Goal: Task Accomplishment & Management: Use online tool/utility

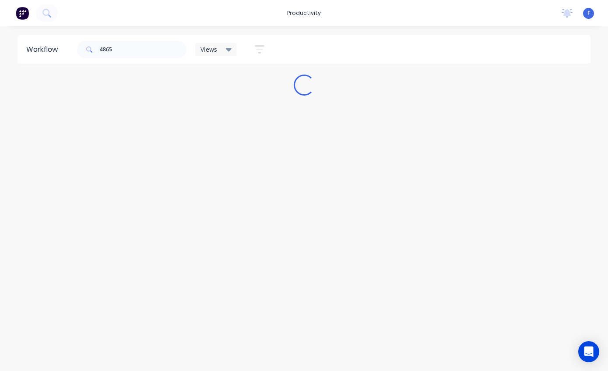
scroll to position [18, 0]
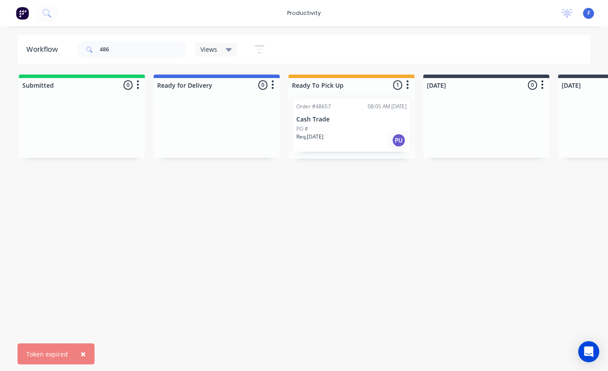
type input "48"
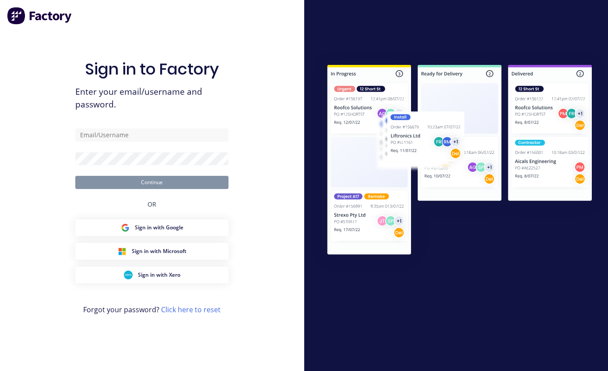
click at [175, 141] on input "text" at bounding box center [151, 134] width 153 height 13
type input "factory@dynamicsteelform.com.au"
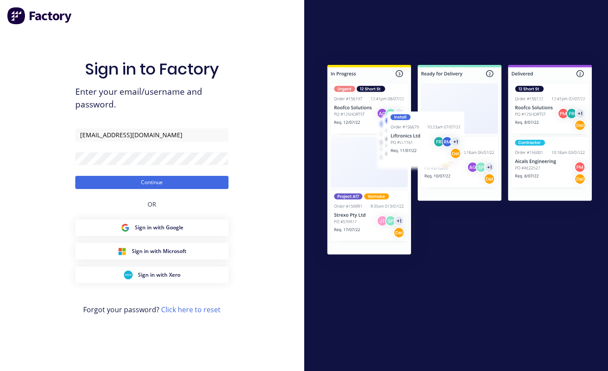
click at [190, 189] on button "Continue" at bounding box center [151, 182] width 153 height 13
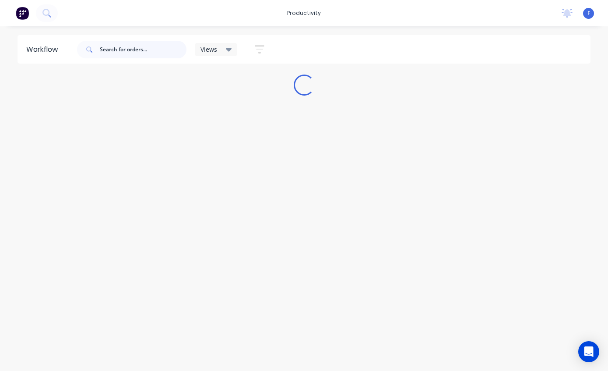
click at [125, 48] on input "text" at bounding box center [143, 50] width 87 height 18
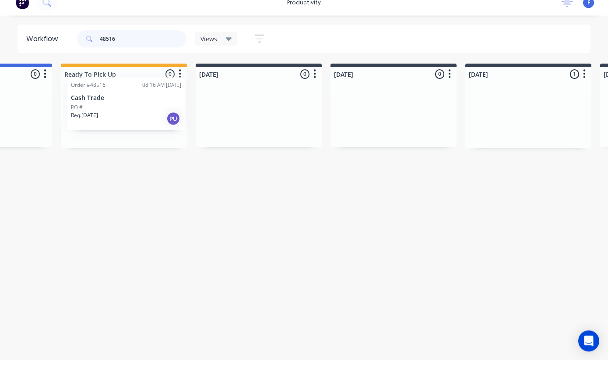
scroll to position [0, 225]
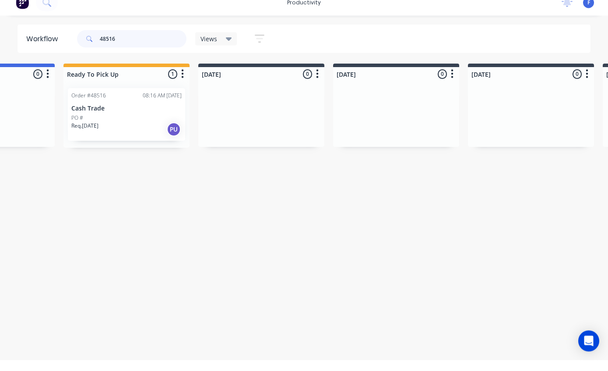
type input "48516"
click at [122, 116] on p "Cash Trade" at bounding box center [126, 119] width 110 height 7
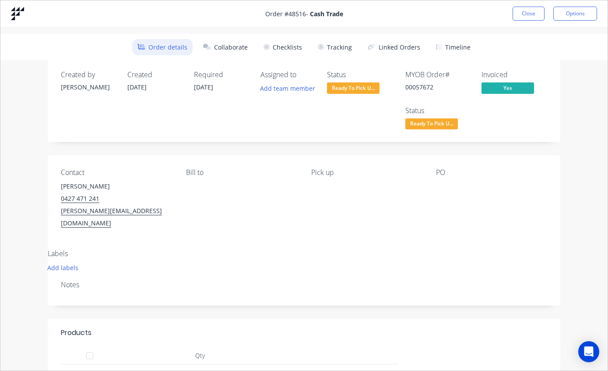
click at [337, 44] on button "Tracking" at bounding box center [335, 47] width 45 height 16
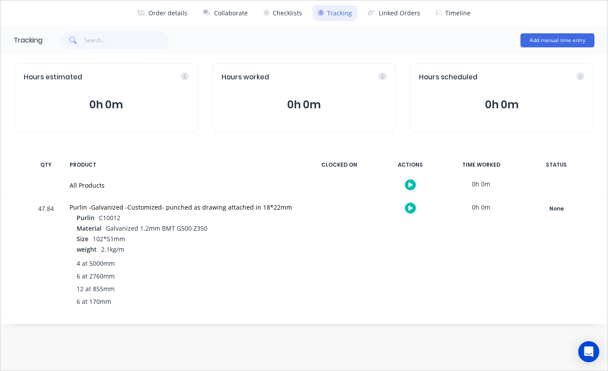
scroll to position [34, 0]
click at [555, 206] on div "None" at bounding box center [556, 208] width 63 height 11
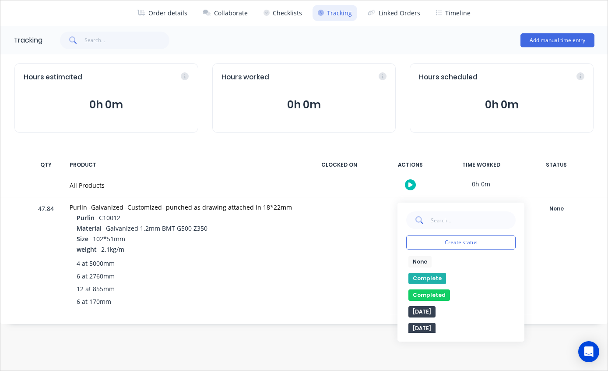
click at [435, 294] on button "Completed" at bounding box center [430, 294] width 42 height 11
click at [439, 291] on button "Completed" at bounding box center [434, 294] width 51 height 11
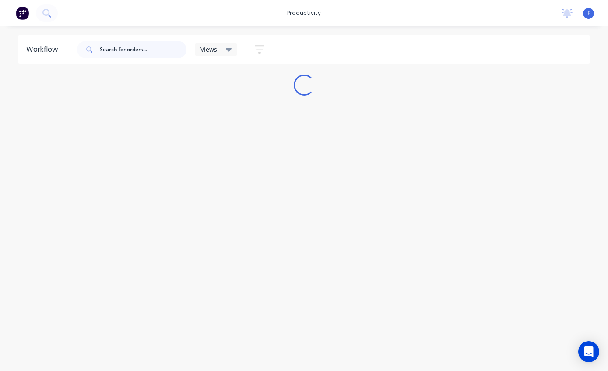
click at [141, 53] on input "text" at bounding box center [143, 50] width 87 height 18
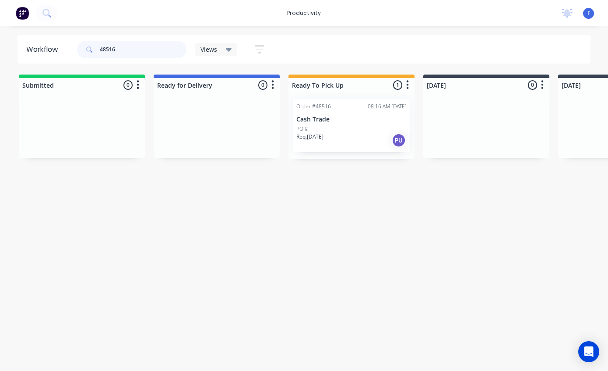
click at [156, 55] on input "48516" at bounding box center [143, 50] width 87 height 18
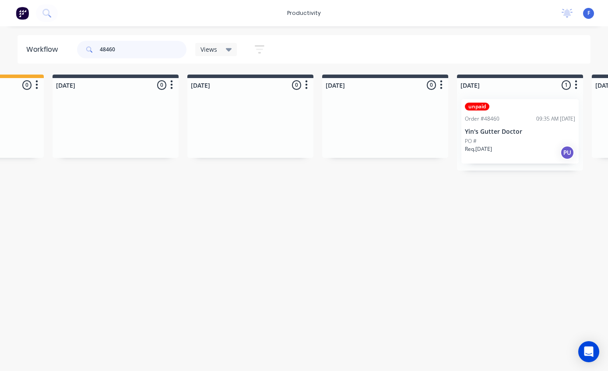
scroll to position [0, 371]
click at [513, 128] on p "Yin's Gutter Doctor" at bounding box center [520, 131] width 110 height 7
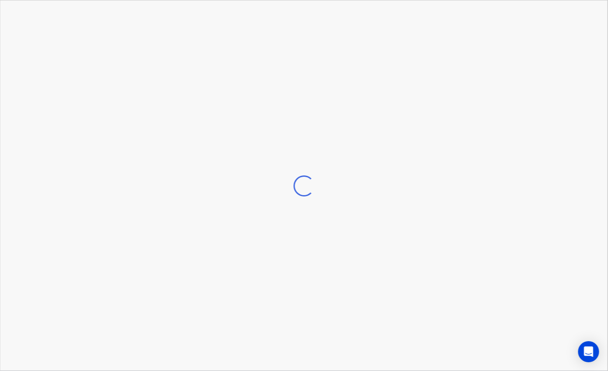
scroll to position [0, 371]
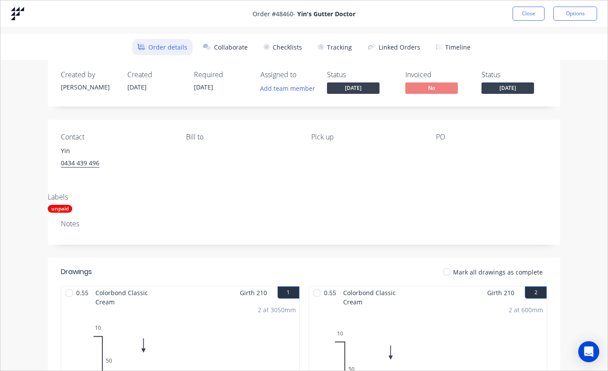
click at [343, 42] on button "Tracking" at bounding box center [335, 47] width 45 height 16
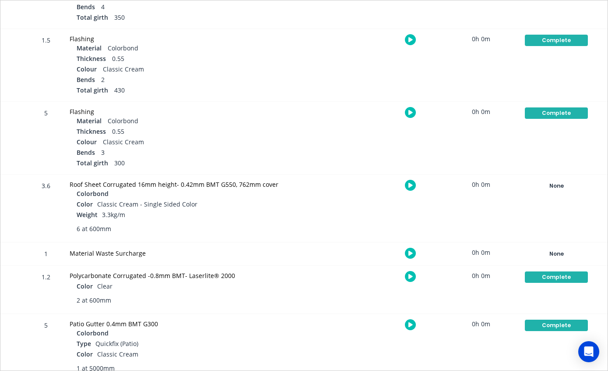
scroll to position [420, 0]
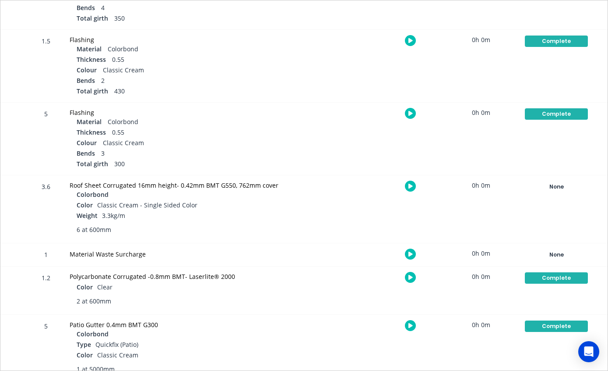
click at [547, 187] on div "None" at bounding box center [556, 186] width 63 height 11
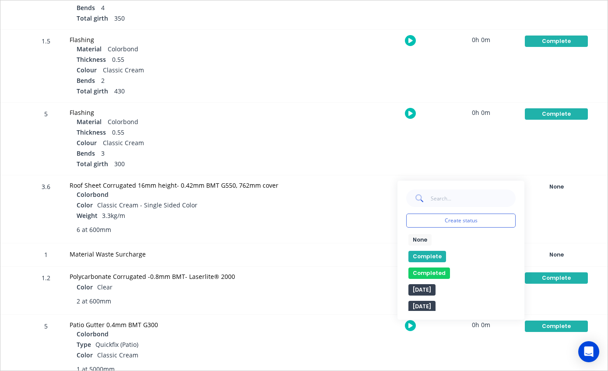
click at [429, 252] on button "Complete" at bounding box center [428, 256] width 38 height 11
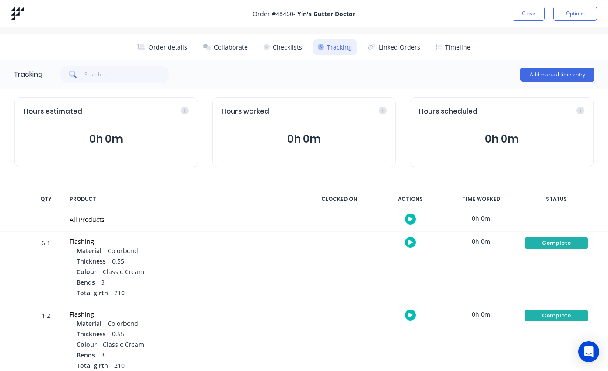
scroll to position [0, 0]
click at [531, 11] on button "Close" at bounding box center [529, 14] width 32 height 14
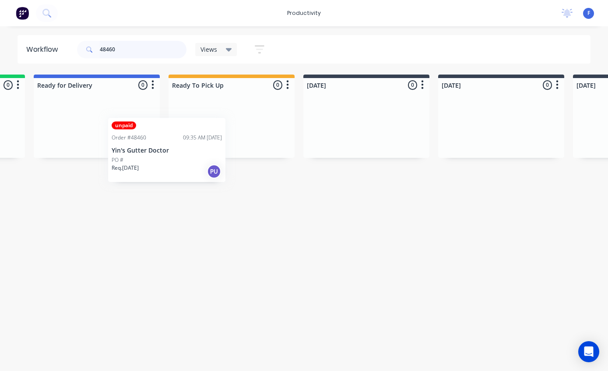
scroll to position [0, 119]
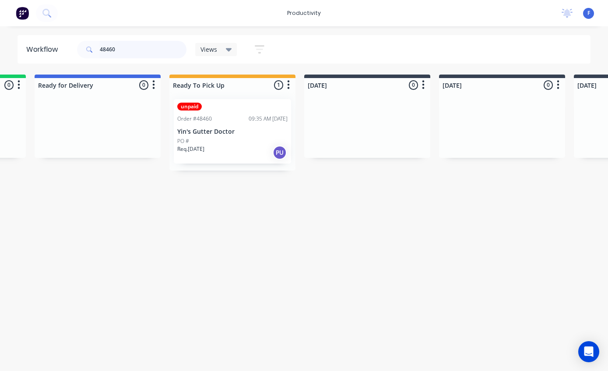
click at [153, 53] on input "48460" at bounding box center [143, 50] width 87 height 18
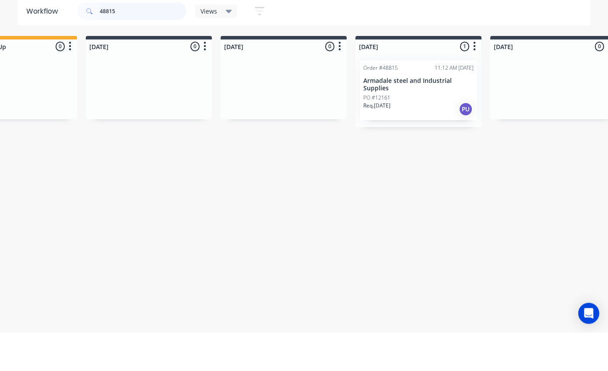
scroll to position [0, 338]
click at [410, 99] on div "Order #48815 11:12 AM 03/09/25 Armadale steel and Industrial Supplies PO #12161…" at bounding box center [418, 129] width 117 height 60
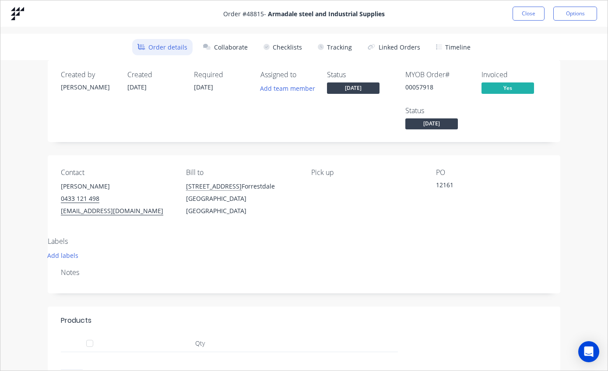
click at [340, 41] on button "Tracking" at bounding box center [335, 47] width 45 height 16
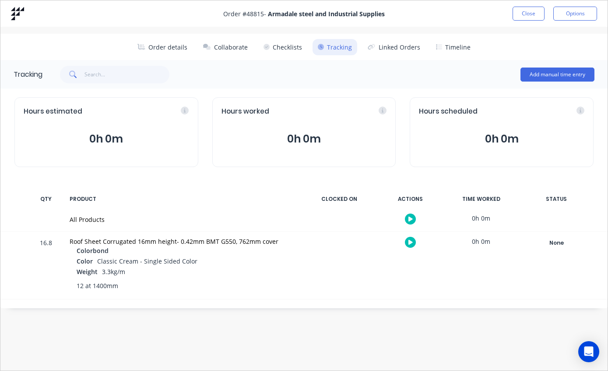
click at [564, 241] on div "None" at bounding box center [556, 242] width 63 height 11
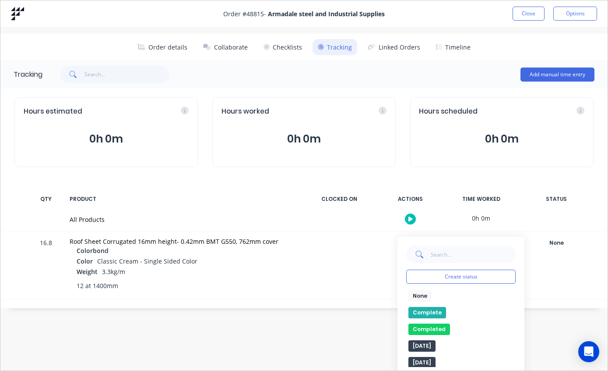
click at [421, 314] on button "Complete" at bounding box center [428, 312] width 38 height 11
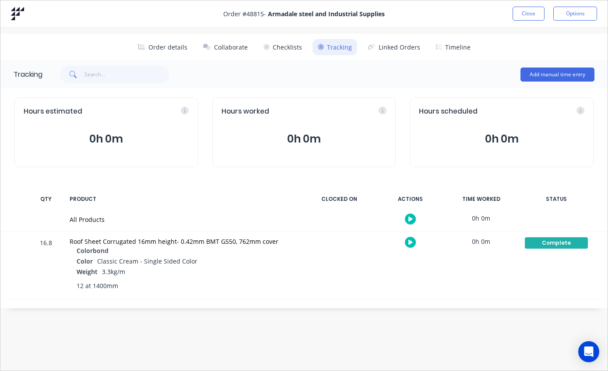
click at [533, 16] on button "Close" at bounding box center [529, 14] width 32 height 14
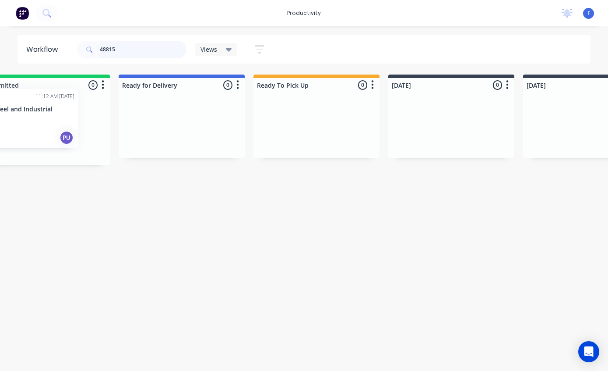
scroll to position [18, 28]
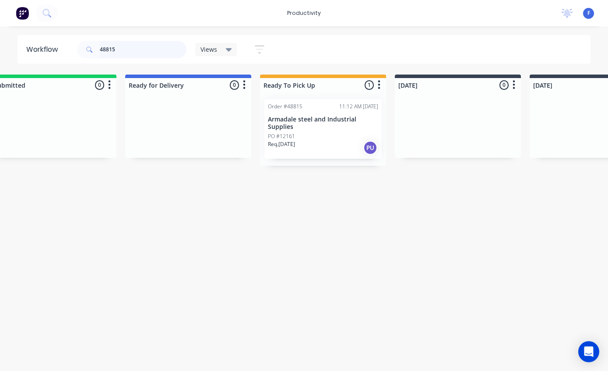
click at [167, 54] on input "48815" at bounding box center [143, 50] width 87 height 18
type input "48064"
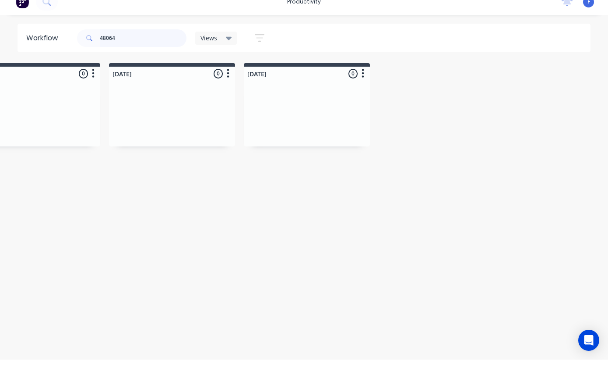
scroll to position [18, 725]
